Goal: Understand process/instructions: Learn how to perform a task or action

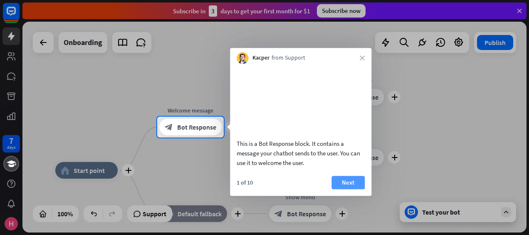
click at [343, 189] on button "Next" at bounding box center [348, 182] width 33 height 13
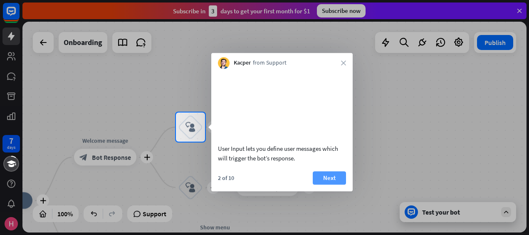
click at [335, 184] on button "Next" at bounding box center [329, 177] width 33 height 13
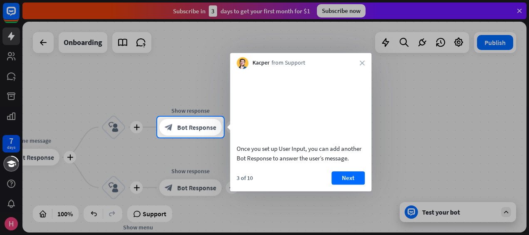
click at [335, 184] on button "Next" at bounding box center [348, 177] width 33 height 13
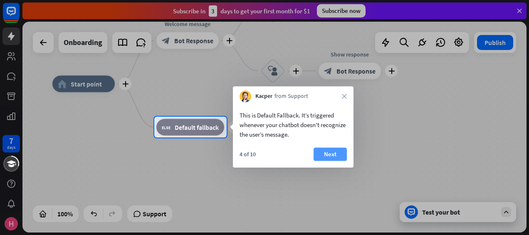
click at [324, 154] on button "Next" at bounding box center [330, 153] width 33 height 13
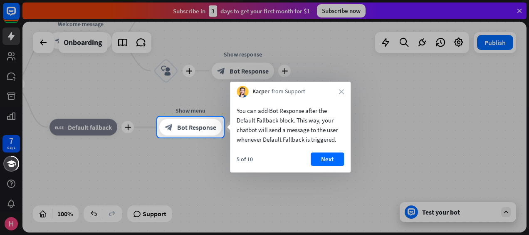
click at [324, 154] on button "Next" at bounding box center [327, 158] width 33 height 13
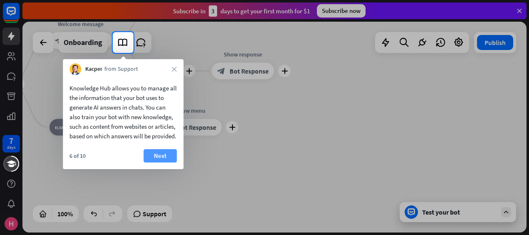
click at [156, 162] on button "Next" at bounding box center [160, 155] width 33 height 13
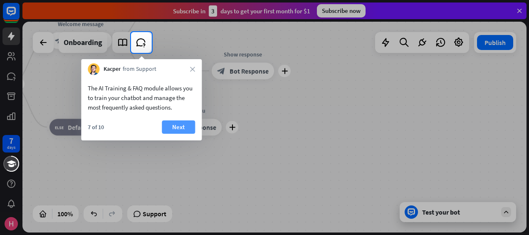
click at [168, 129] on button "Next" at bounding box center [178, 126] width 33 height 13
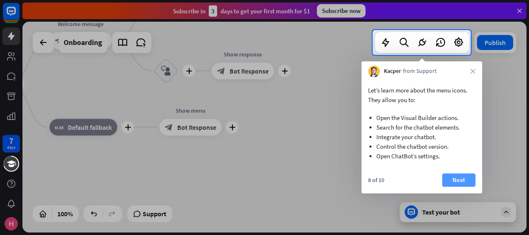
click at [457, 178] on button "Next" at bounding box center [458, 179] width 33 height 13
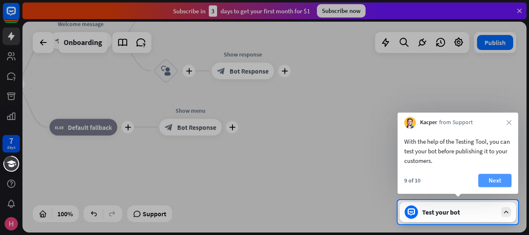
click at [502, 181] on button "Next" at bounding box center [495, 180] width 33 height 13
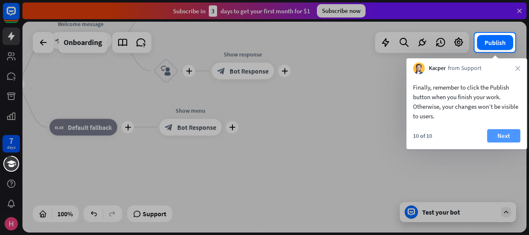
click at [499, 136] on button "Next" at bounding box center [503, 135] width 33 height 13
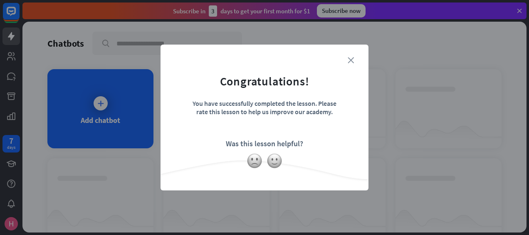
click at [348, 59] on icon "close" at bounding box center [351, 60] width 6 height 6
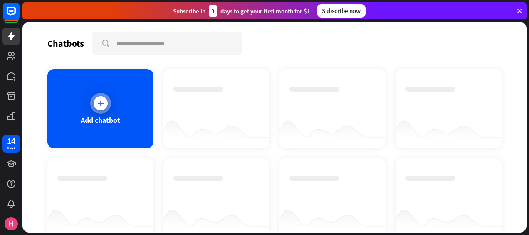
click at [99, 108] on div at bounding box center [101, 103] width 14 height 14
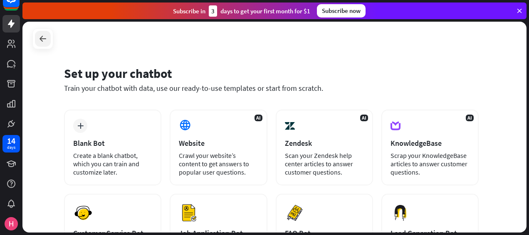
click at [45, 36] on icon at bounding box center [43, 39] width 10 height 10
